Goal: Task Accomplishment & Management: Complete application form

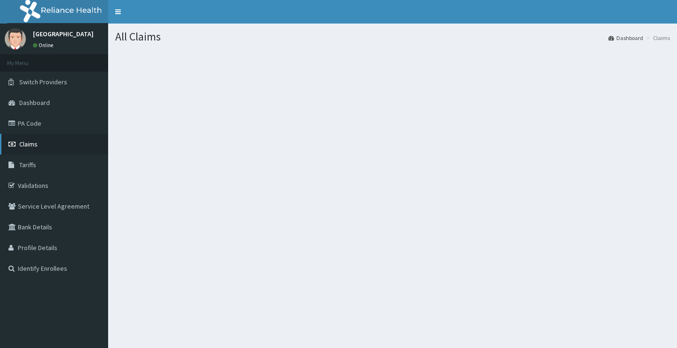
click at [29, 146] on span "Claims" at bounding box center [28, 144] width 18 height 8
click at [34, 145] on span "Claims" at bounding box center [28, 144] width 18 height 8
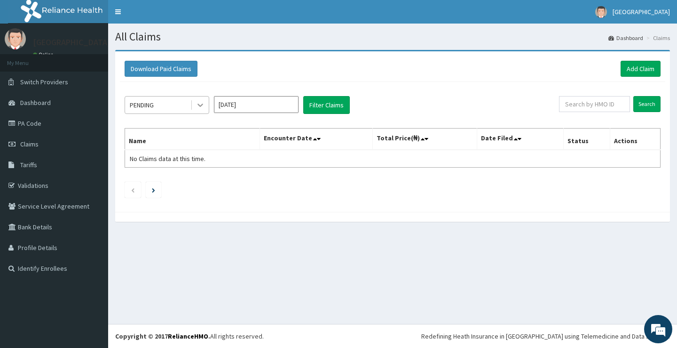
click at [199, 105] on icon at bounding box center [201, 105] width 6 height 3
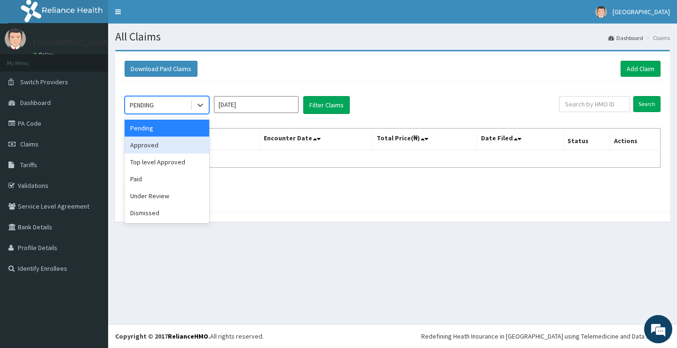
click at [146, 147] on div "Approved" at bounding box center [167, 144] width 85 height 17
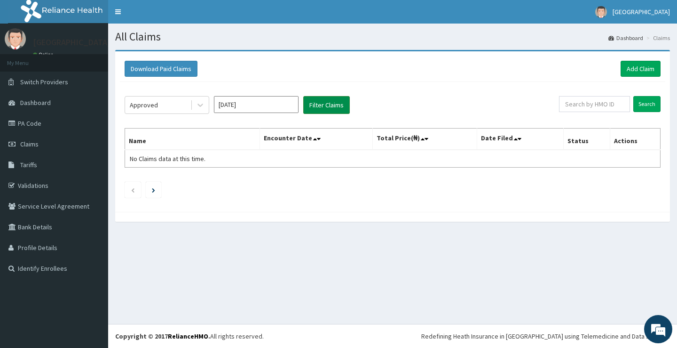
click at [318, 108] on button "Filter Claims" at bounding box center [326, 105] width 47 height 18
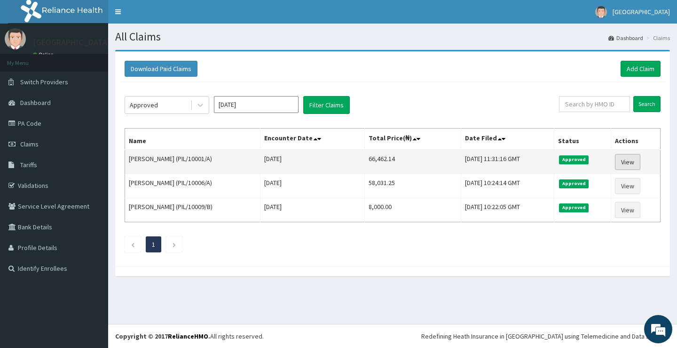
click at [632, 163] on link "View" at bounding box center [627, 162] width 25 height 16
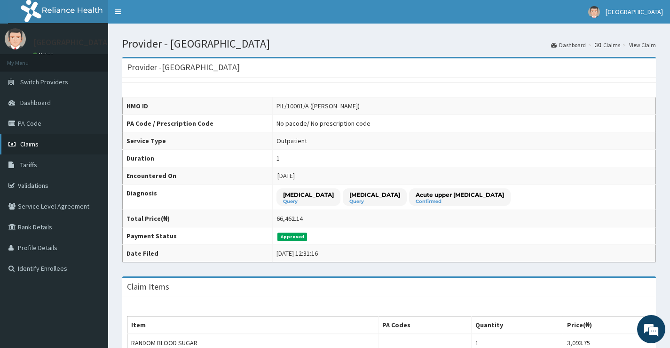
click at [22, 142] on span "Claims" at bounding box center [29, 144] width 18 height 8
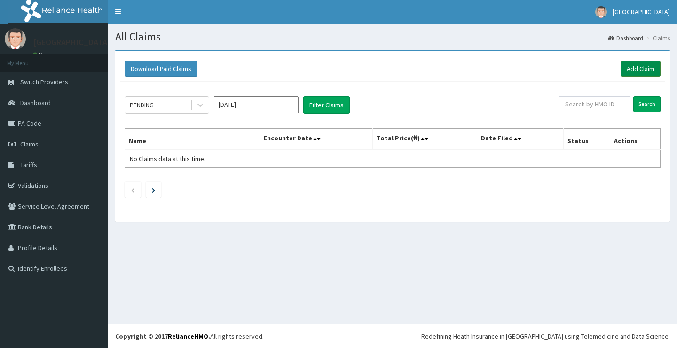
click at [633, 71] on link "Add Claim" at bounding box center [641, 69] width 40 height 16
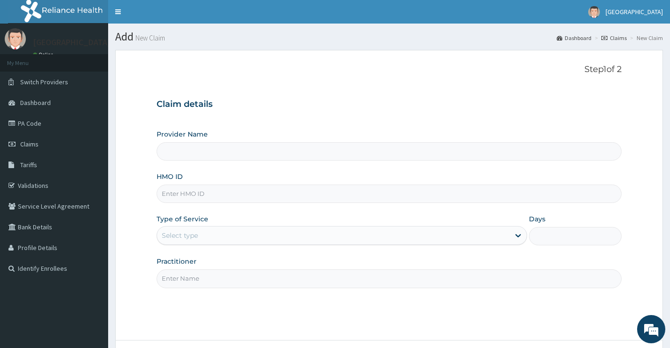
type input "[GEOGRAPHIC_DATA]"
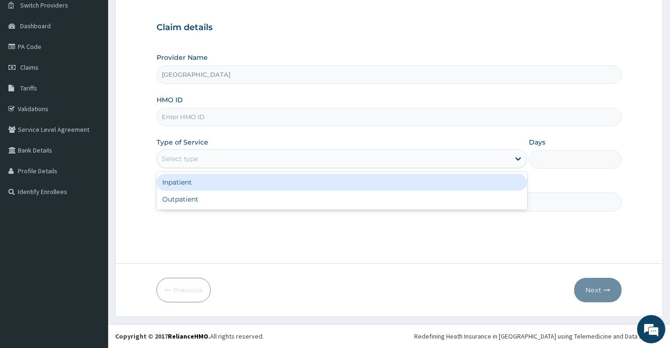
click at [211, 153] on div "Select type" at bounding box center [333, 158] width 353 height 15
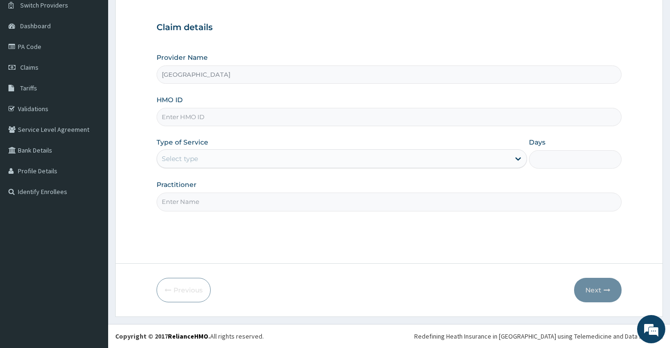
click at [202, 199] on input "Practitioner" at bounding box center [389, 201] width 465 height 18
click at [317, 238] on div "Step 1 of 2 Claim details Provider Name Oxford Healthplus Hospital HMO ID Type …" at bounding box center [389, 118] width 465 height 261
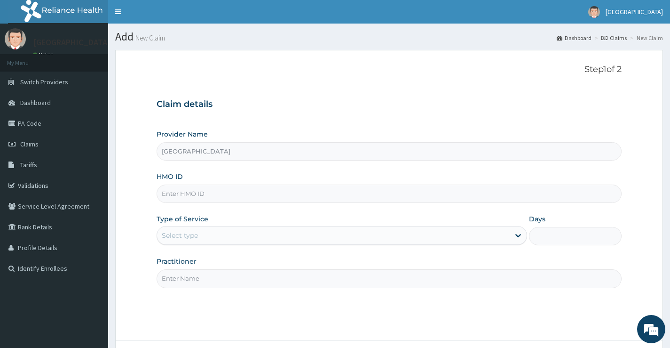
click at [221, 193] on input "HMO ID" at bounding box center [389, 193] width 465 height 18
click at [326, 217] on div "Type of Service Select type" at bounding box center [342, 229] width 371 height 31
